Goal: Task Accomplishment & Management: Manage account settings

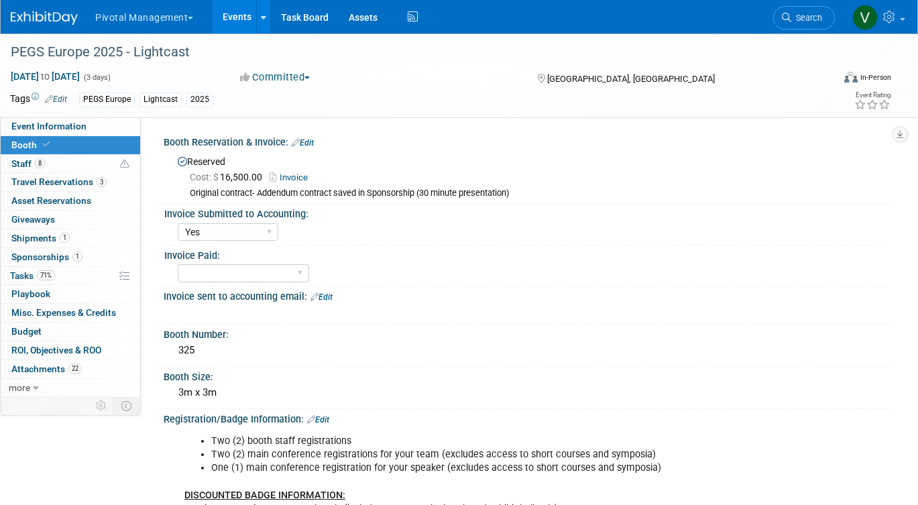
select select "Yes"
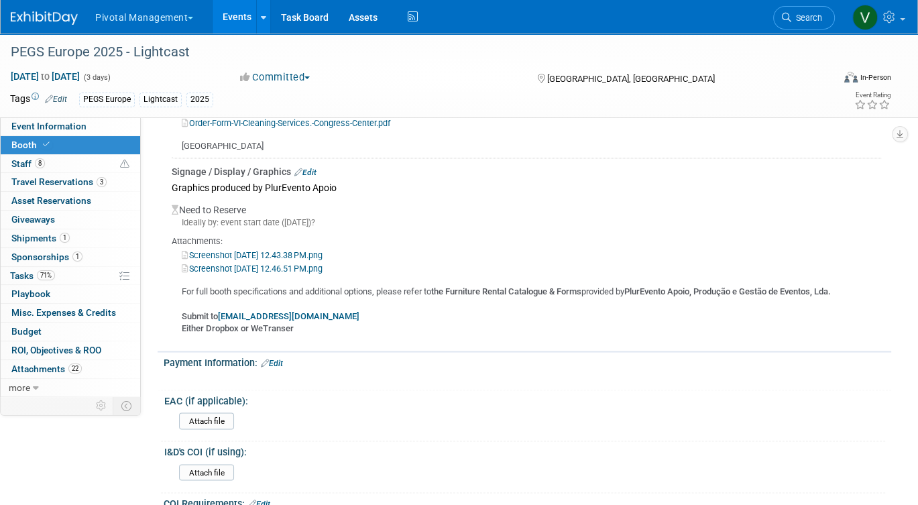
click at [237, 13] on link "Events" at bounding box center [236, 17] width 49 height 34
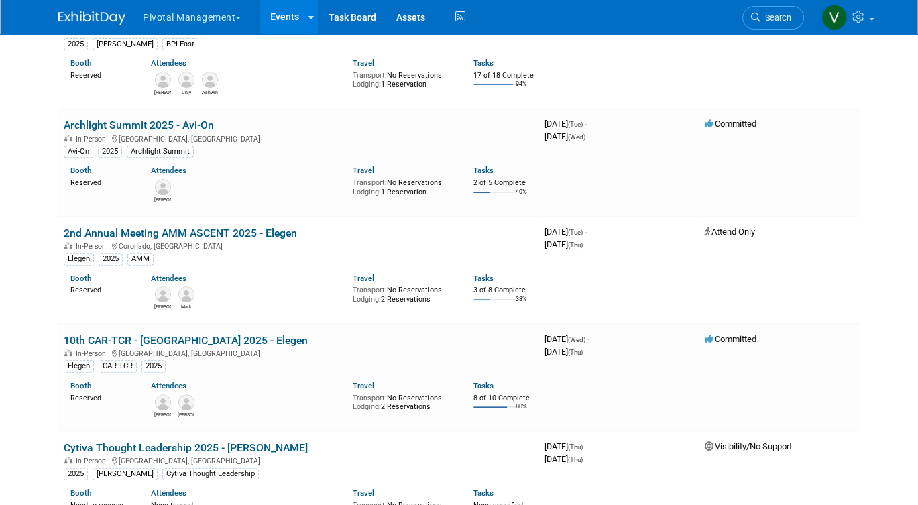
scroll to position [2985, 0]
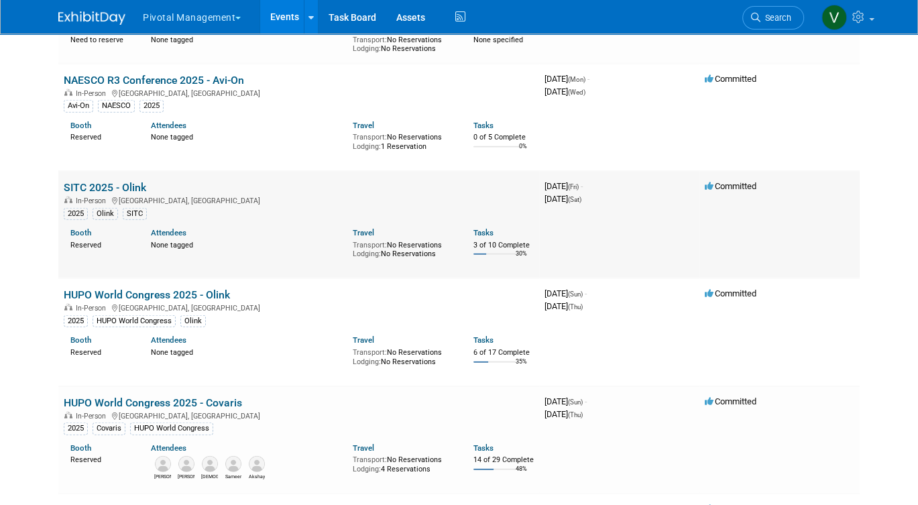
click at [105, 194] on link "SITC 2025 - Olink" at bounding box center [105, 187] width 82 height 13
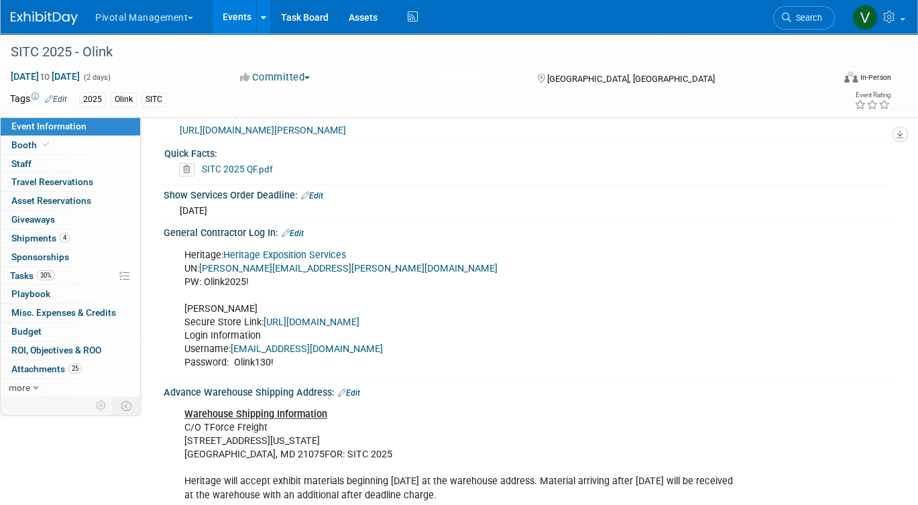
scroll to position [1233, 0]
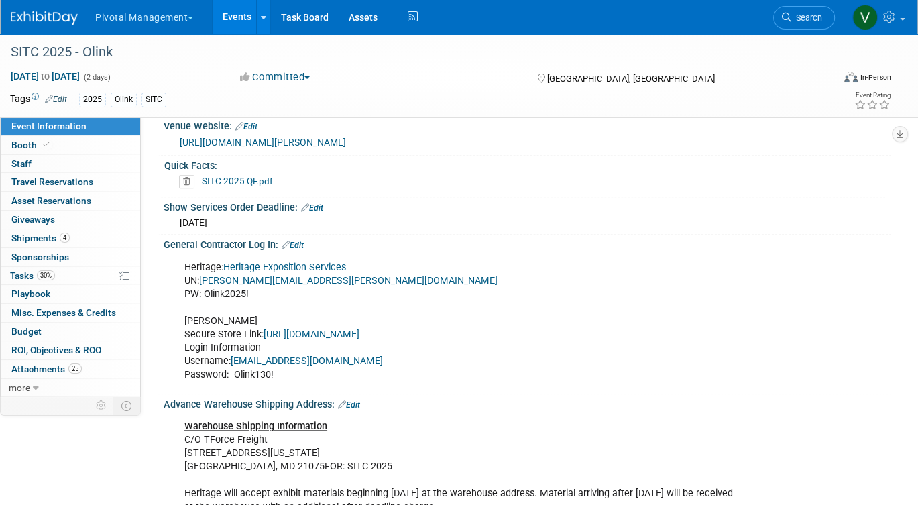
click at [259, 186] on link "SITC 2025 QF.pdf" at bounding box center [237, 181] width 71 height 11
click at [78, 145] on link "Booth" at bounding box center [70, 145] width 139 height 18
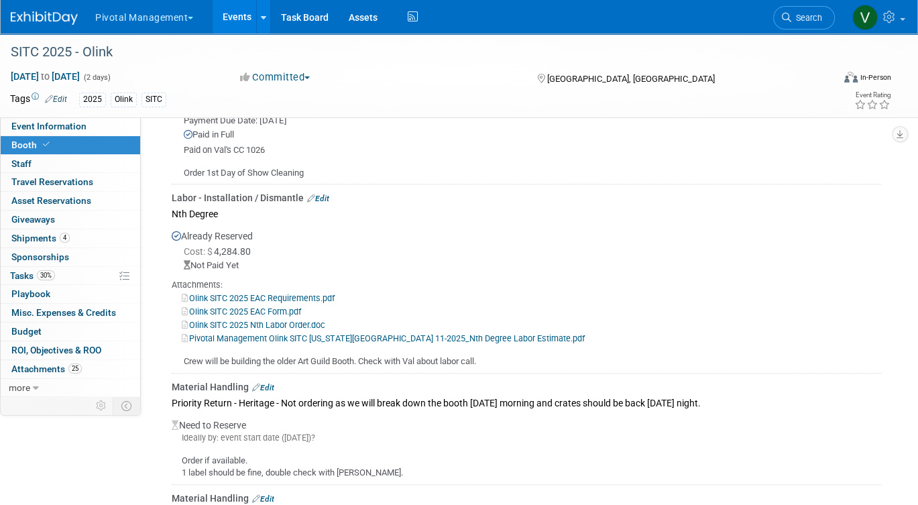
scroll to position [1345, 0]
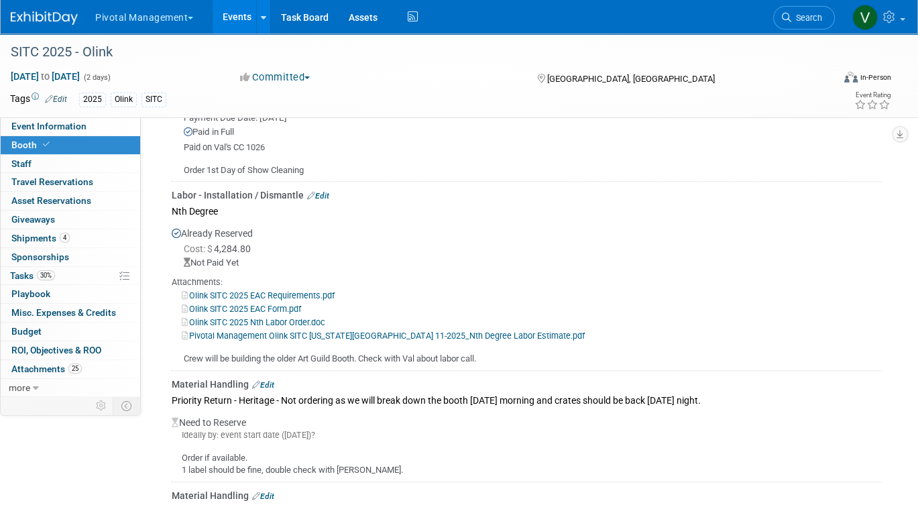
click at [320, 192] on link "Edit" at bounding box center [318, 195] width 22 height 9
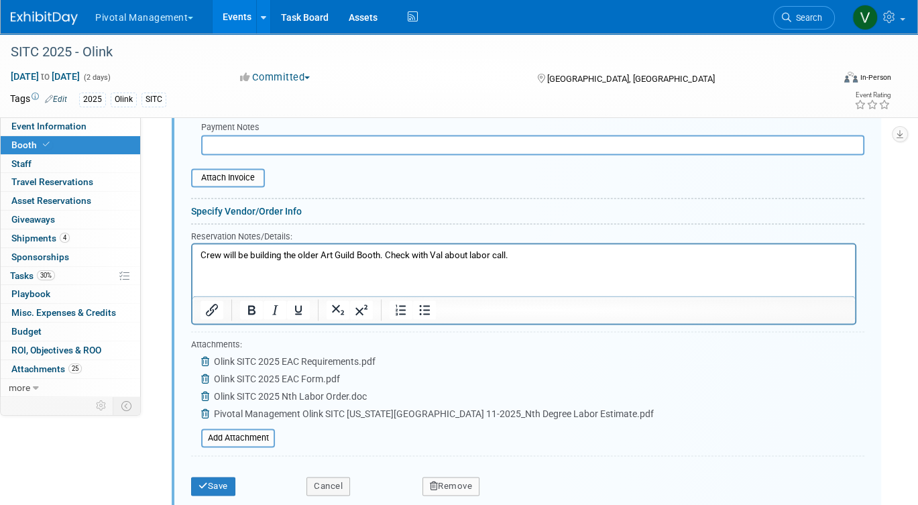
scroll to position [1655, 0]
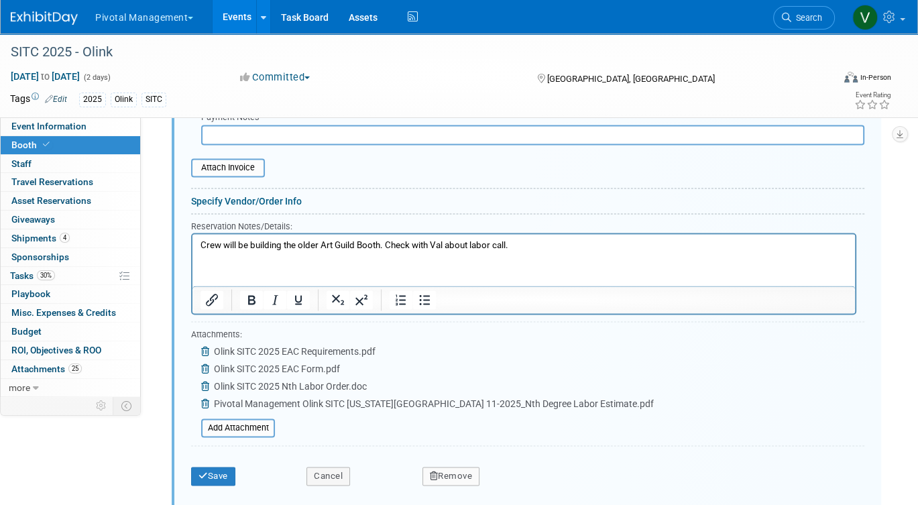
click at [527, 244] on p "Crew will be building the older Art Guild Booth. Check with Val about labor cal…" at bounding box center [523, 245] width 647 height 13
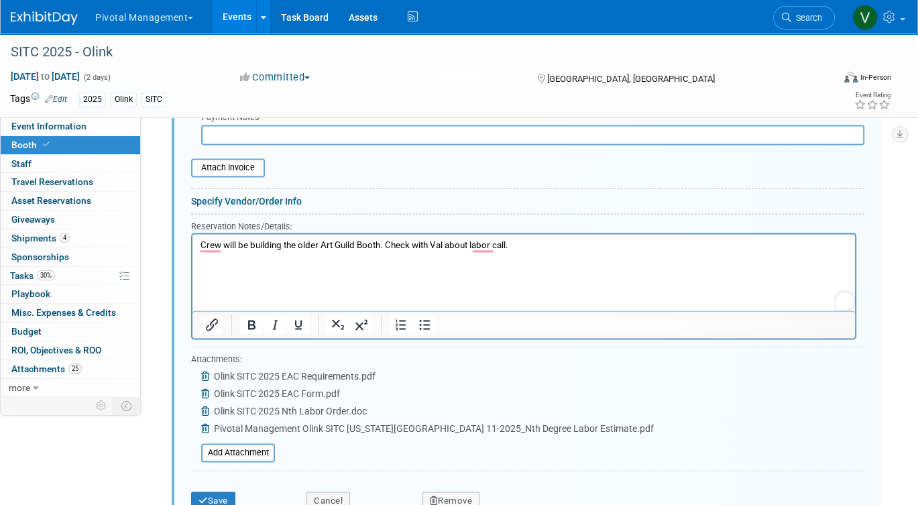
drag, startPoint x: 389, startPoint y: 241, endPoint x: 535, endPoint y: 244, distance: 146.1
click at [535, 244] on p "Crew will be building the older Art Guild Booth. Check with Val about labor cal…" at bounding box center [523, 258] width 647 height 38
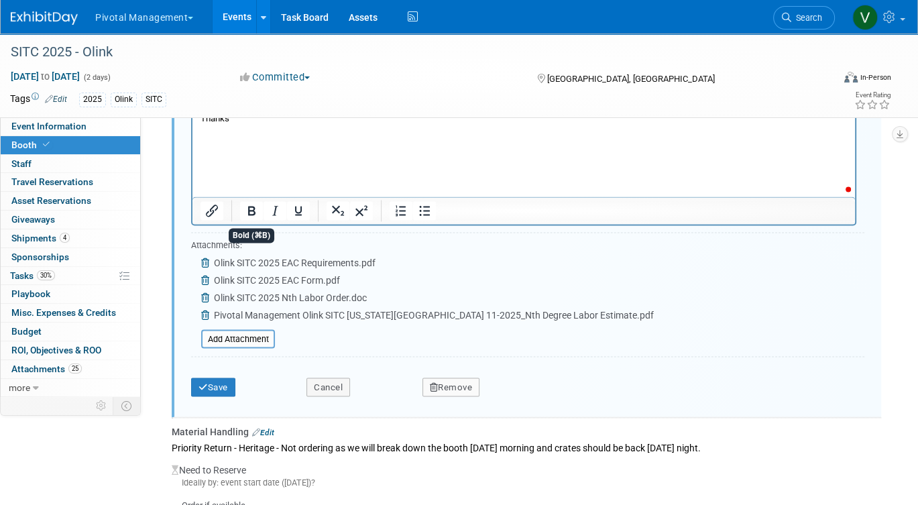
scroll to position [2052, 0]
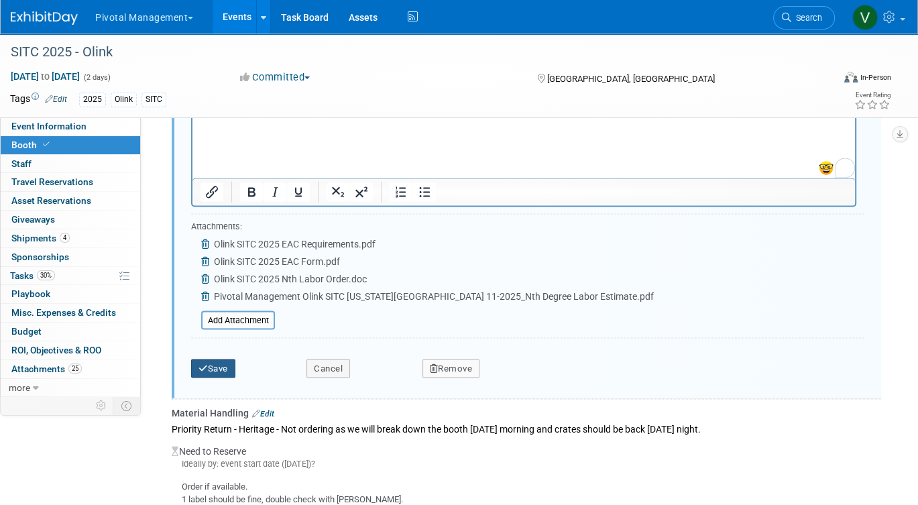
click at [223, 363] on button "Save" at bounding box center [213, 368] width 44 height 19
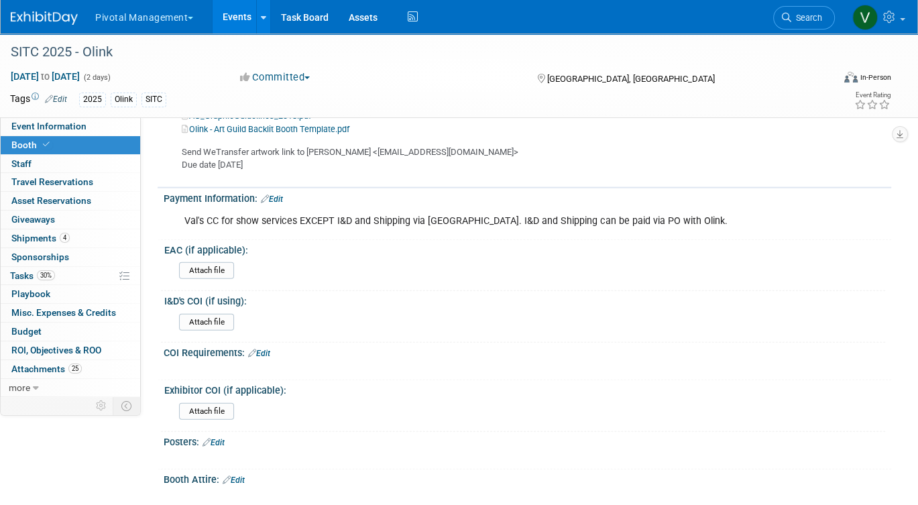
scroll to position [2622, 0]
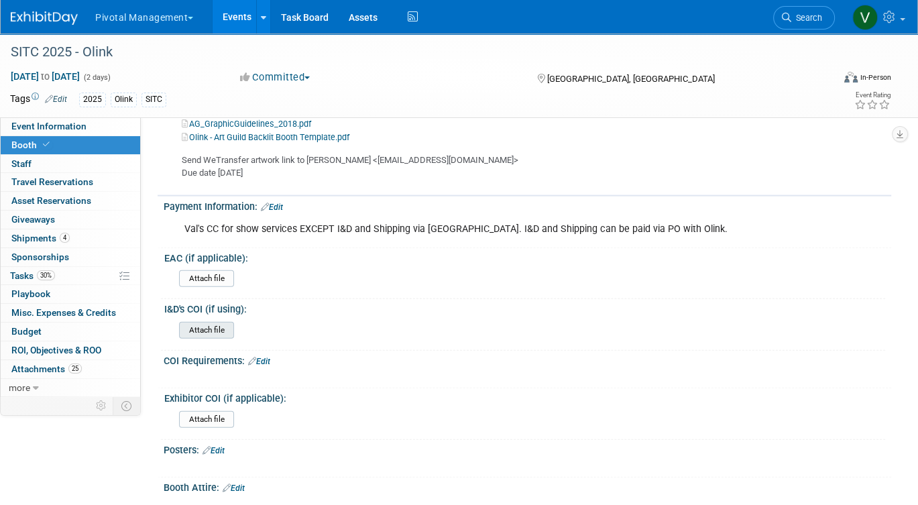
click at [222, 322] on input "file" at bounding box center [142, 329] width 182 height 15
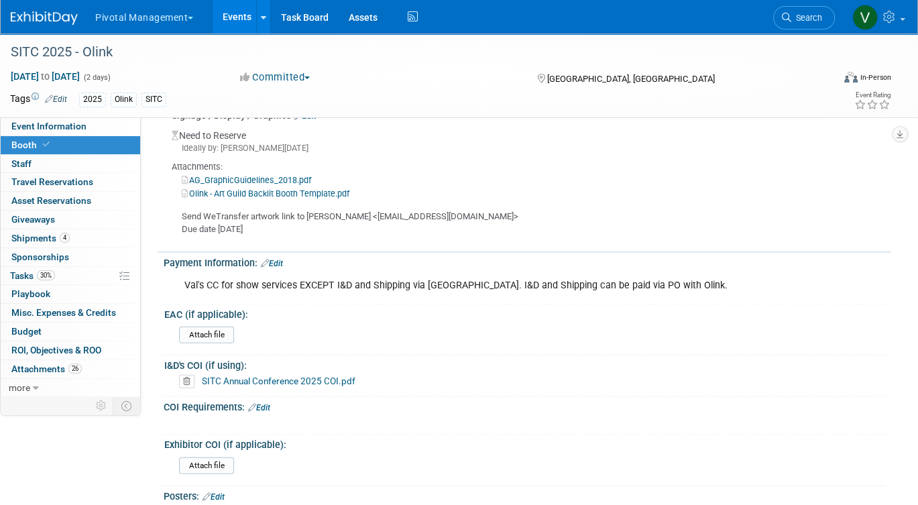
scroll to position [2562, 0]
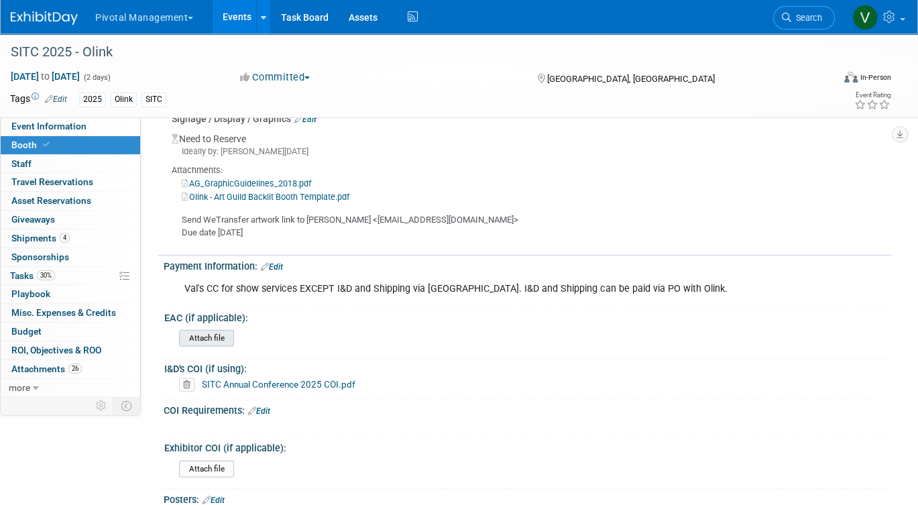
click at [212, 335] on input "file" at bounding box center [142, 337] width 182 height 15
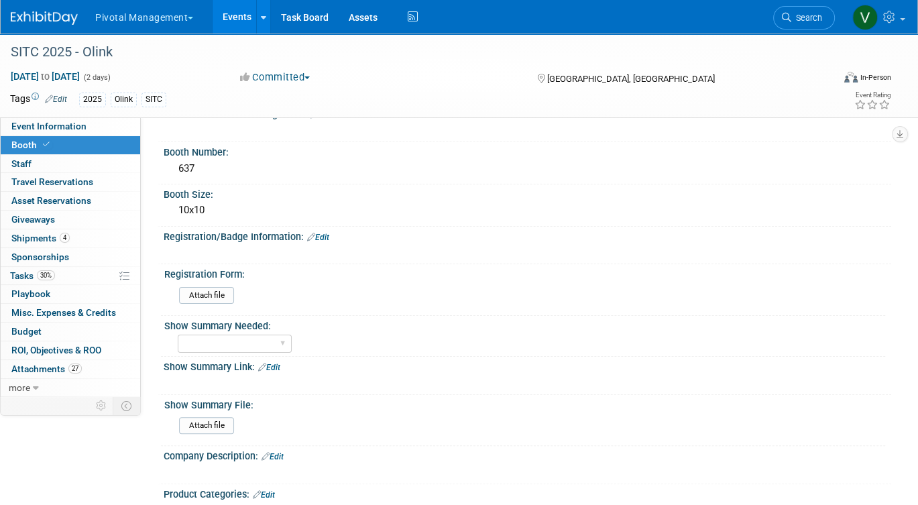
scroll to position [0, 0]
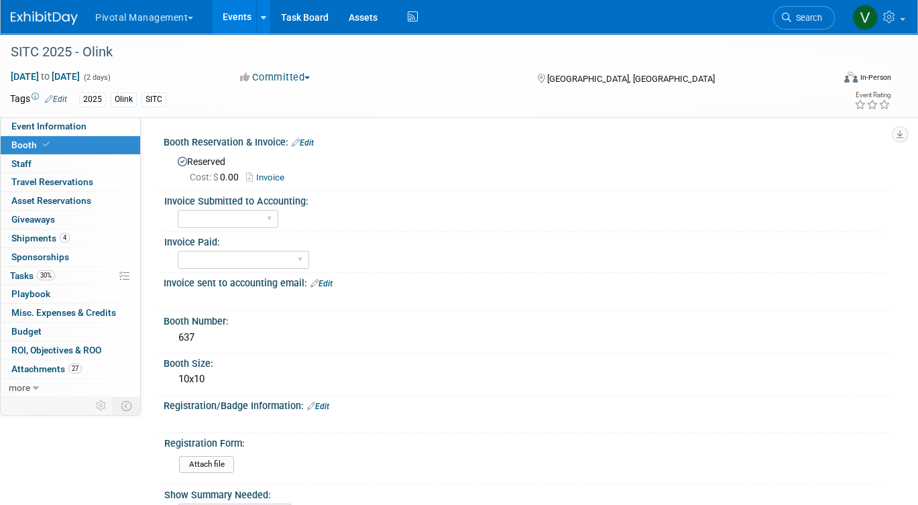
click at [277, 176] on link "Invoice" at bounding box center [268, 177] width 45 height 10
click at [281, 178] on link "Invoice" at bounding box center [268, 177] width 45 height 10
click at [310, 141] on link "Edit" at bounding box center [303, 142] width 22 height 9
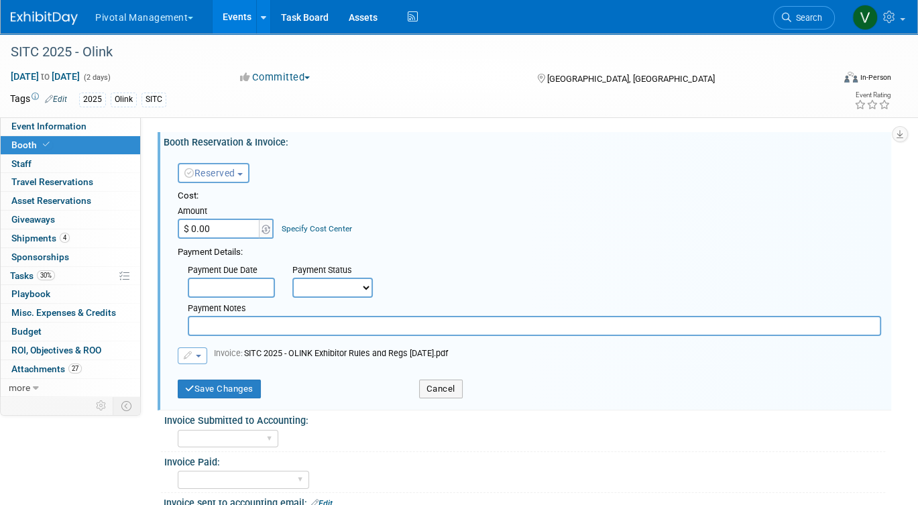
click at [200, 355] on span "button" at bounding box center [198, 356] width 5 height 3
click at [210, 379] on link "Replace with a new file" at bounding box center [245, 376] width 134 height 19
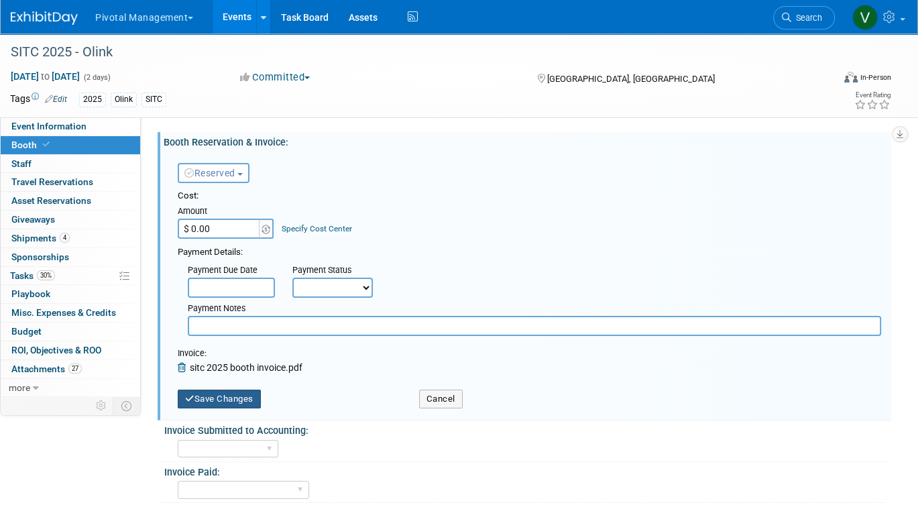
click at [231, 395] on button "Save Changes" at bounding box center [219, 398] width 83 height 19
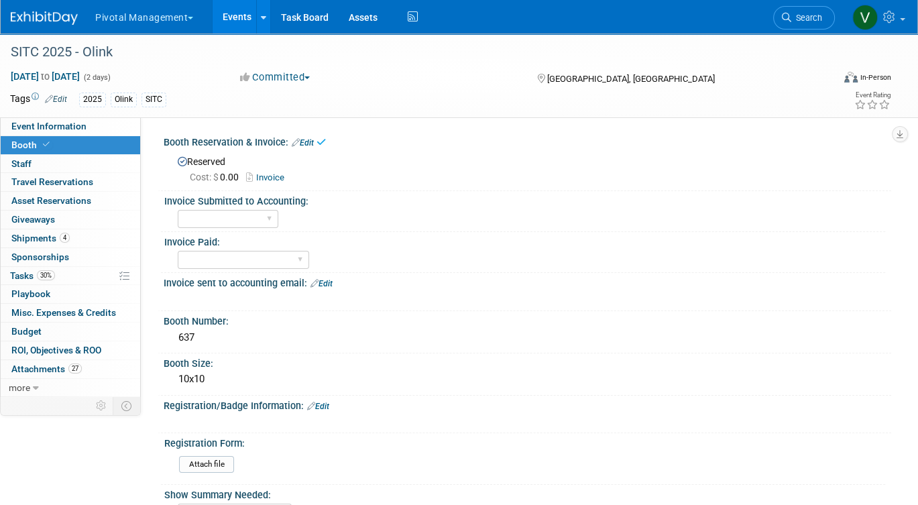
click at [278, 177] on link "Invoice" at bounding box center [268, 177] width 45 height 10
click at [312, 141] on link "Edit" at bounding box center [303, 142] width 22 height 9
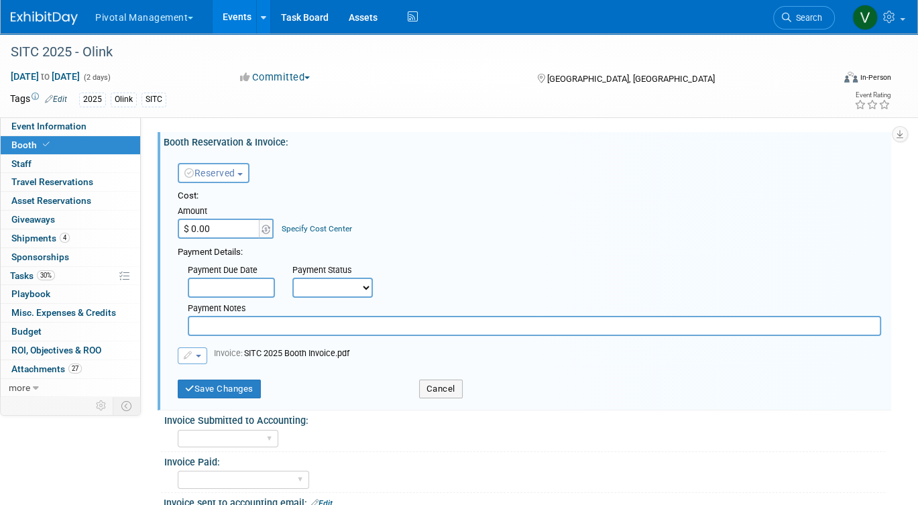
click at [218, 227] on input "$ 0.00" at bounding box center [220, 228] width 84 height 20
type input "$ 6,000.00"
click at [228, 385] on button "Save Changes" at bounding box center [219, 388] width 83 height 19
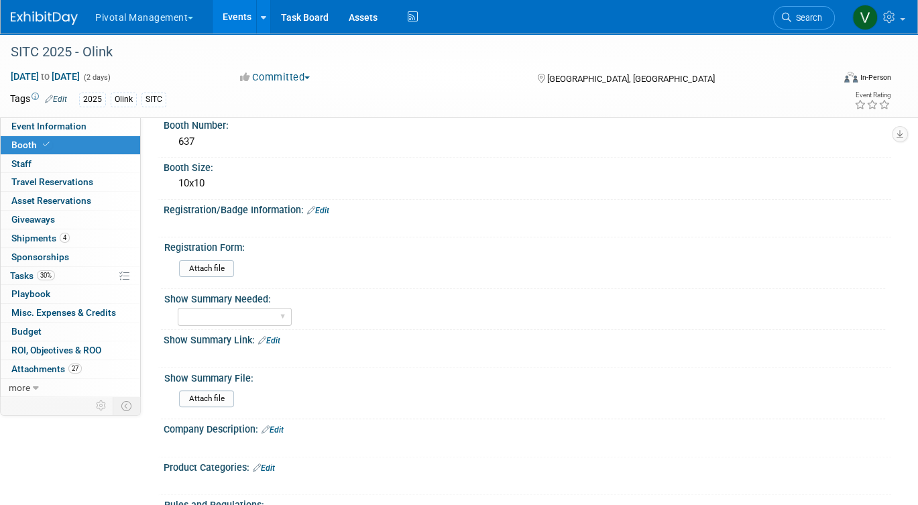
scroll to position [197, 0]
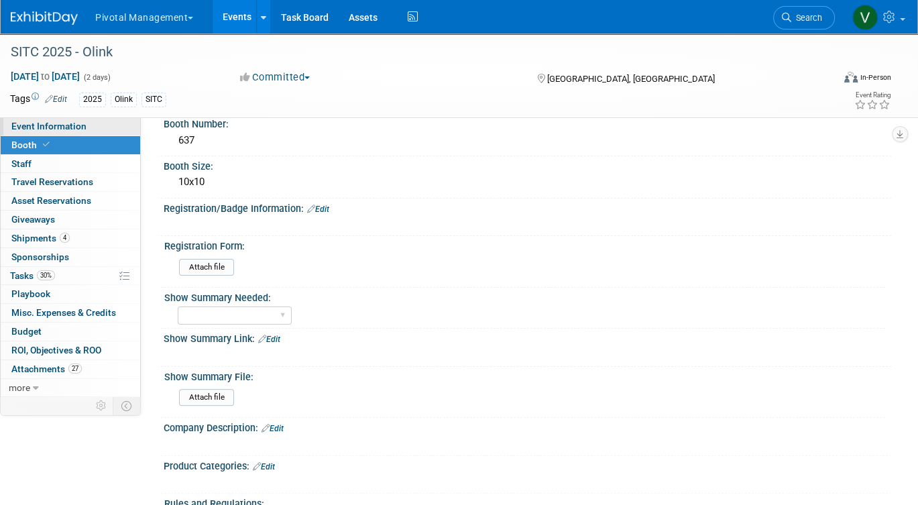
click at [105, 125] on link "Event Information" at bounding box center [70, 126] width 139 height 18
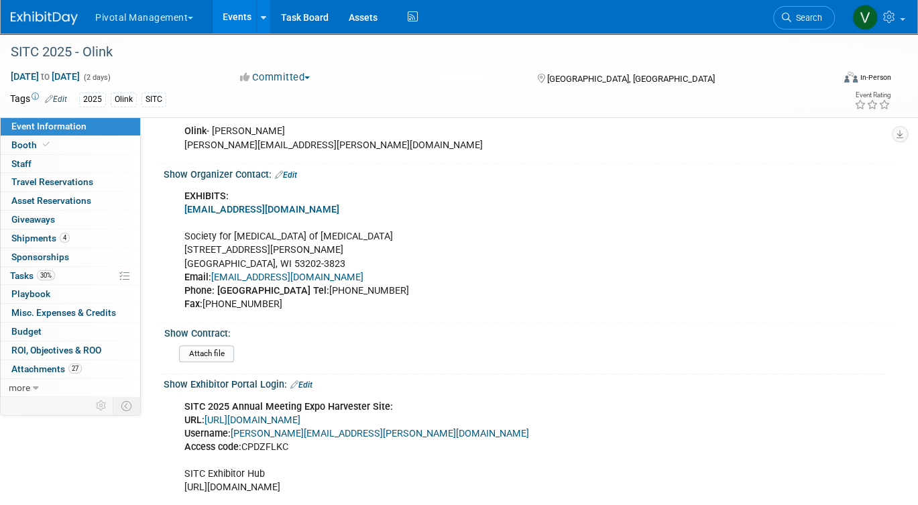
scroll to position [753, 0]
